Goal: Find specific page/section: Find specific page/section

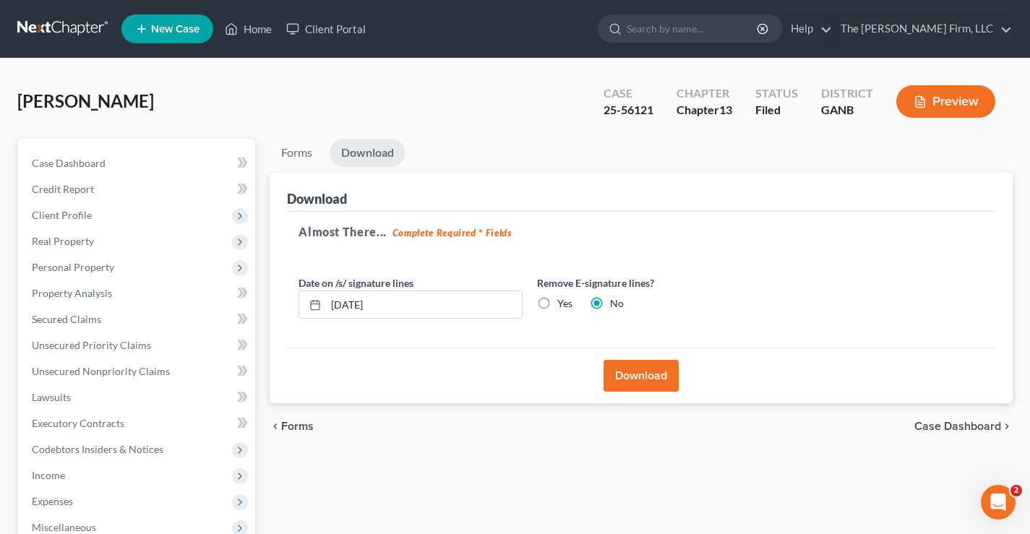
click at [56, 27] on link at bounding box center [63, 29] width 93 height 26
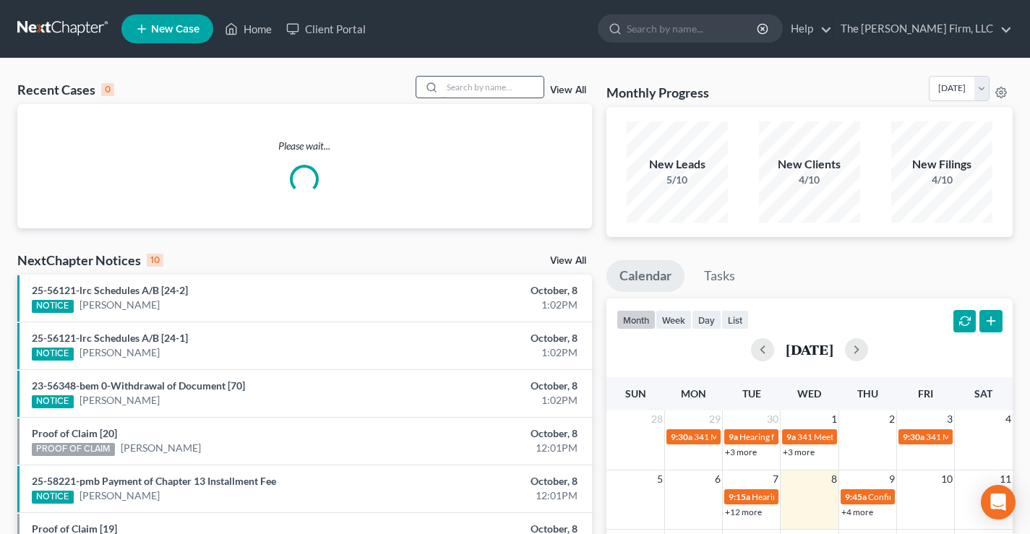
click at [455, 82] on input "search" at bounding box center [492, 87] width 101 height 21
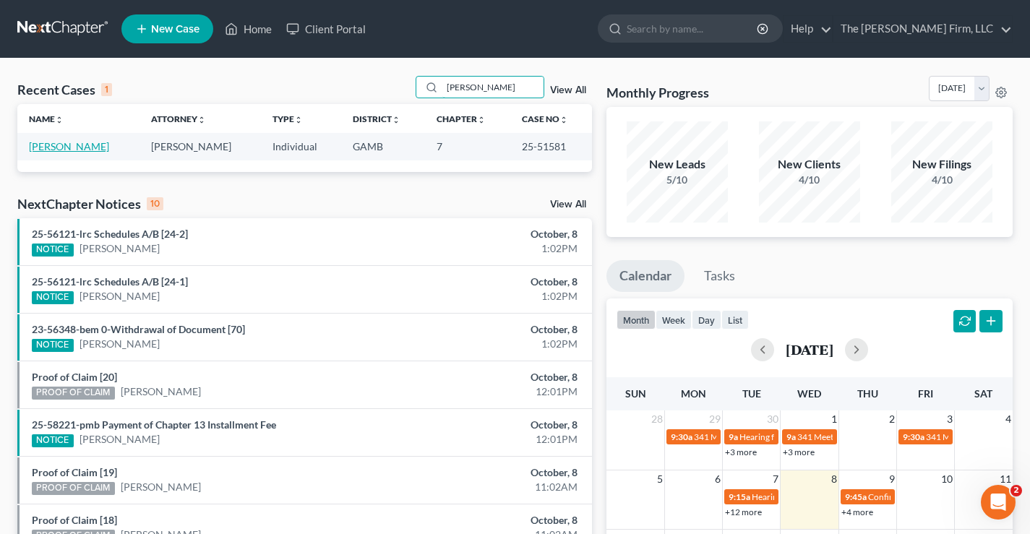
type input "[PERSON_NAME]"
click at [59, 147] on link "[PERSON_NAME]" at bounding box center [69, 146] width 80 height 12
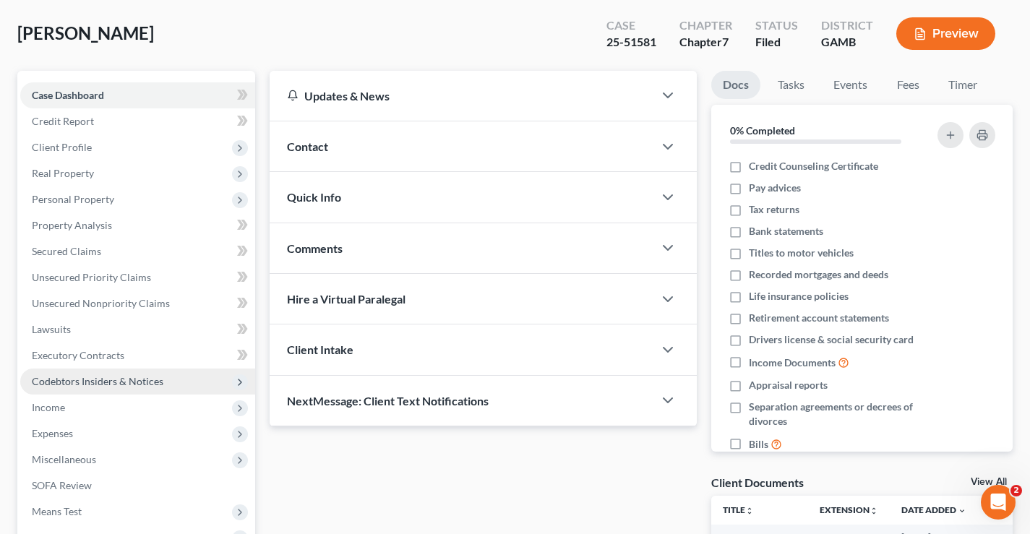
scroll to position [234, 0]
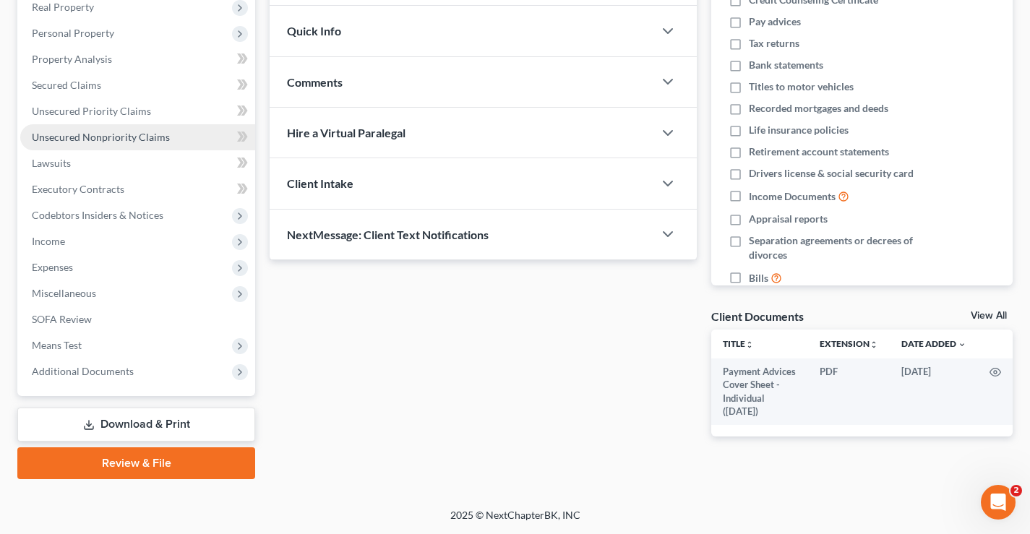
click at [93, 141] on span "Unsecured Nonpriority Claims" at bounding box center [101, 137] width 138 height 12
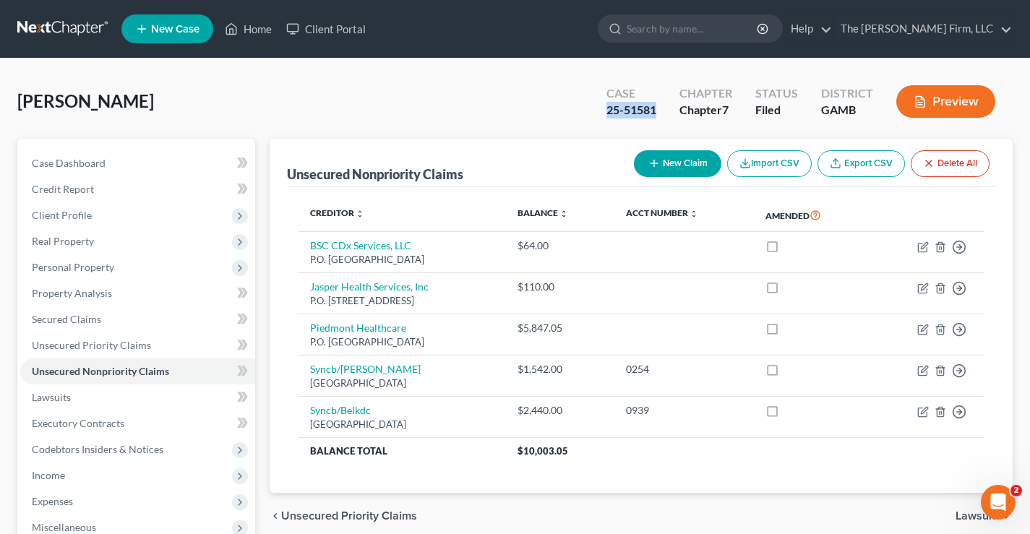
drag, startPoint x: 637, startPoint y: 108, endPoint x: 656, endPoint y: 108, distance: 19.5
click at [656, 108] on div "25-51581" at bounding box center [632, 110] width 50 height 17
